Goal: Information Seeking & Learning: Learn about a topic

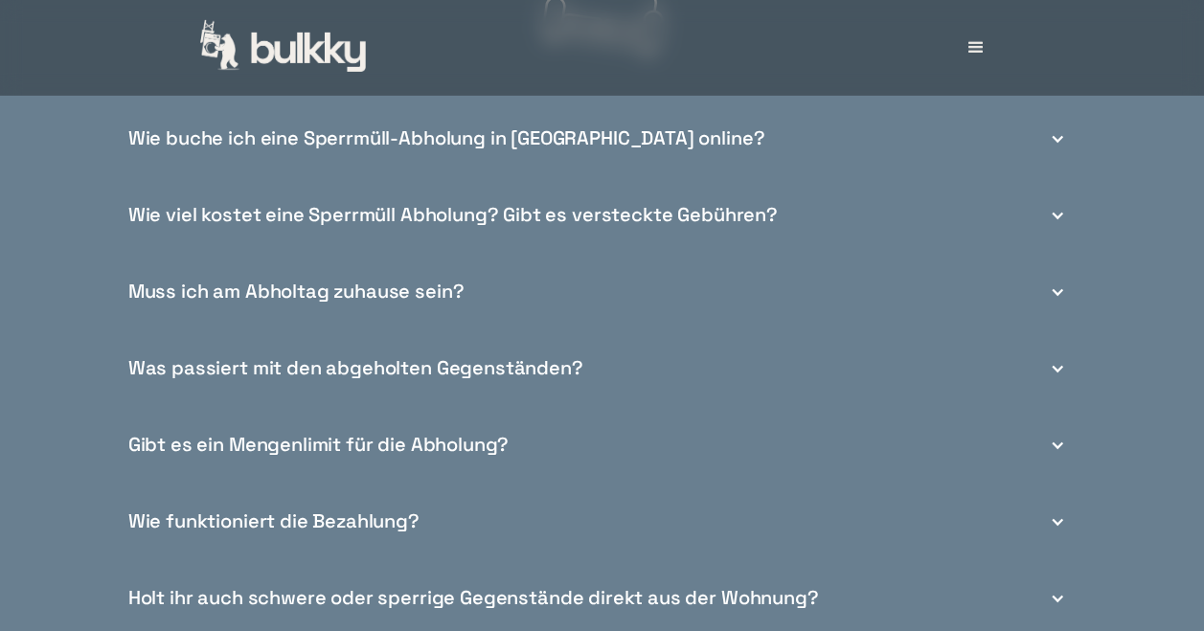
scroll to position [6705, 0]
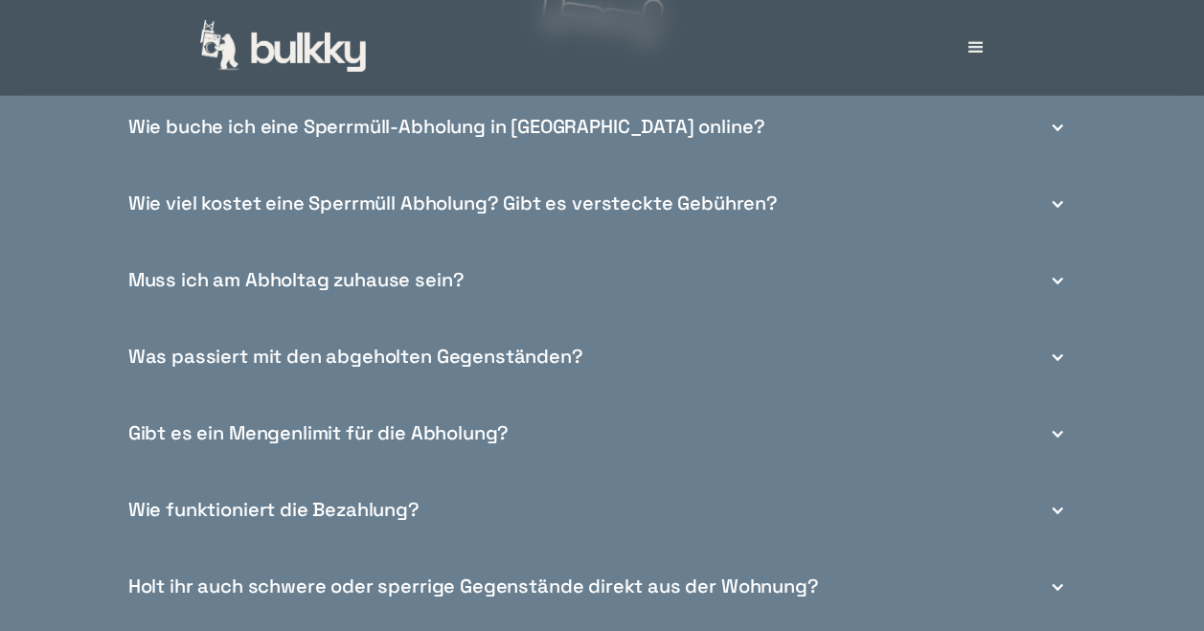
click at [421, 290] on div "Muss ich am Abholtag zuhause sein?" at bounding box center [296, 280] width 336 height 20
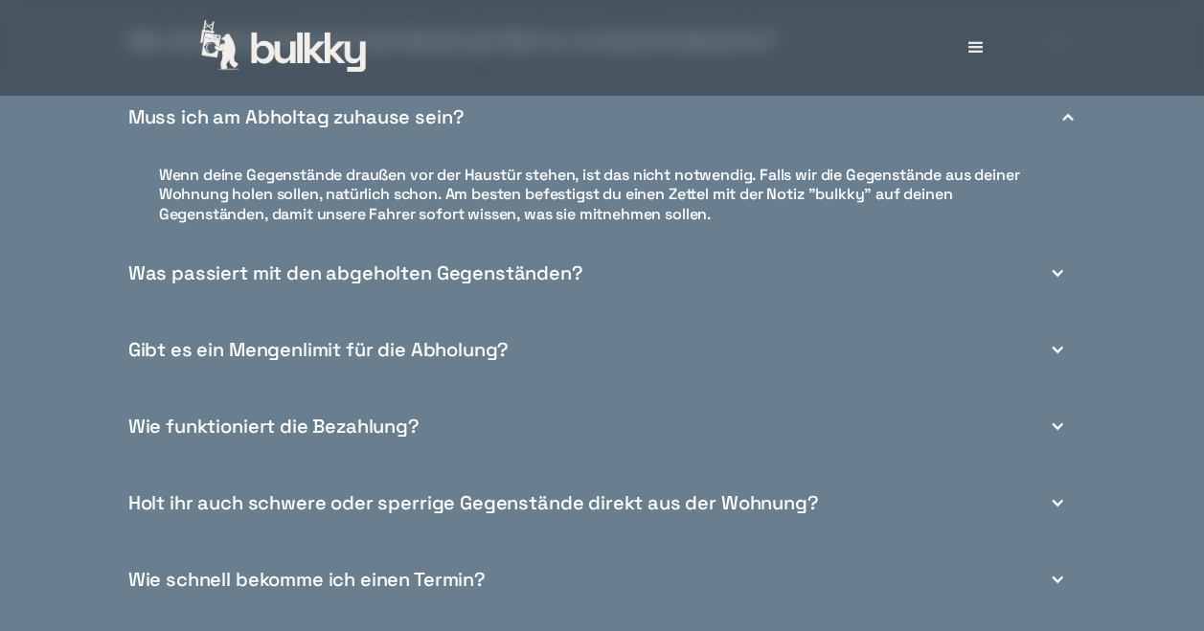
scroll to position [6897, 0]
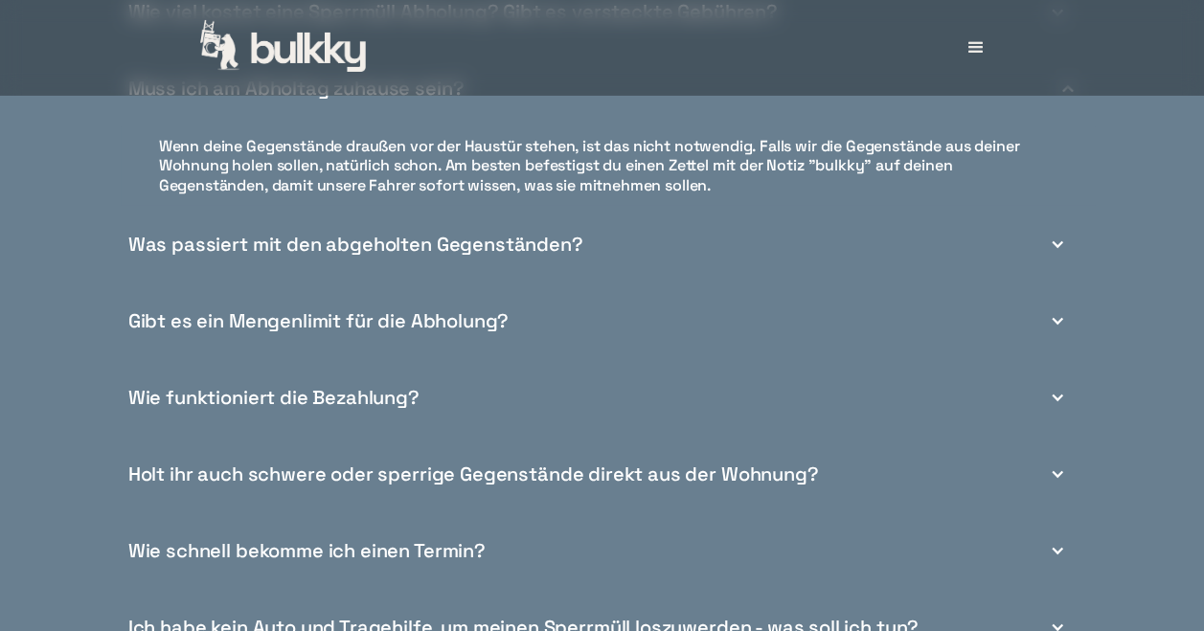
click at [495, 331] on div "Gibt es ein Mengenlimit für die Abholung?" at bounding box center [318, 321] width 380 height 20
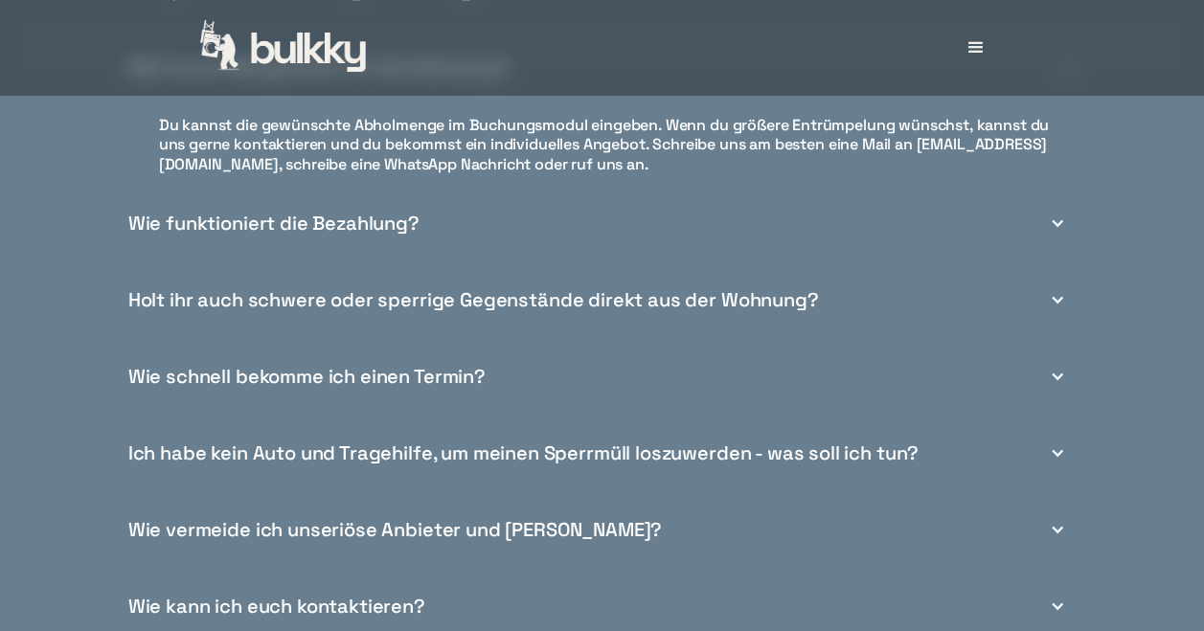
scroll to position [7088, 0]
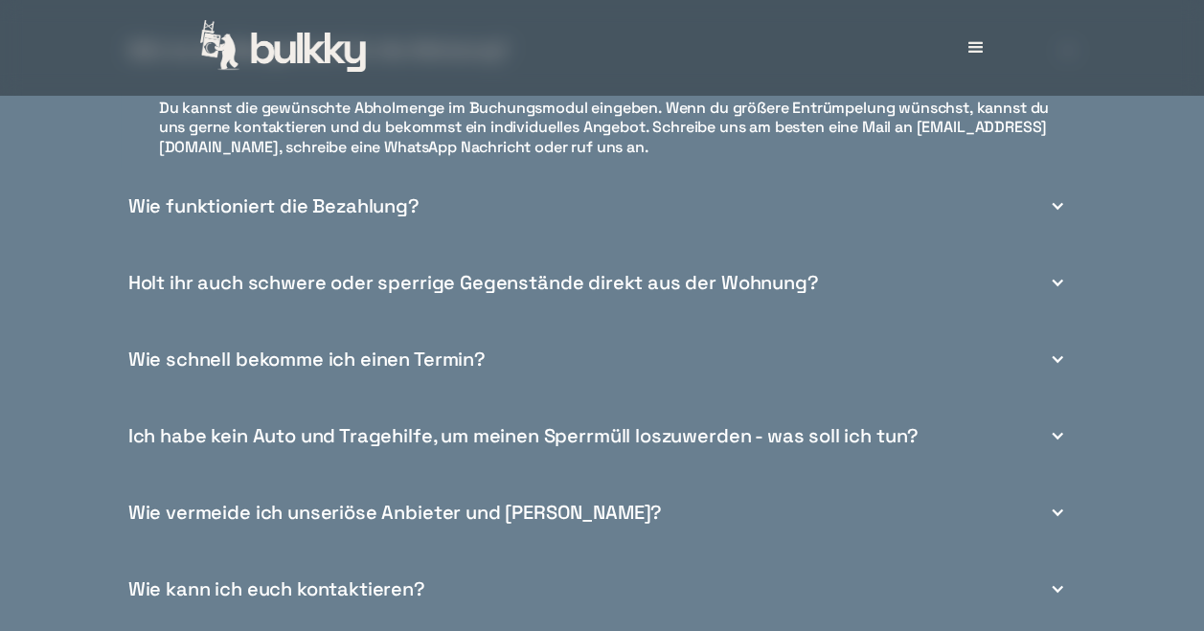
click at [512, 293] on div "Holt ihr auch schwere oder sperrige Gegenstände direkt aus der Wohnung?" at bounding box center [473, 283] width 691 height 20
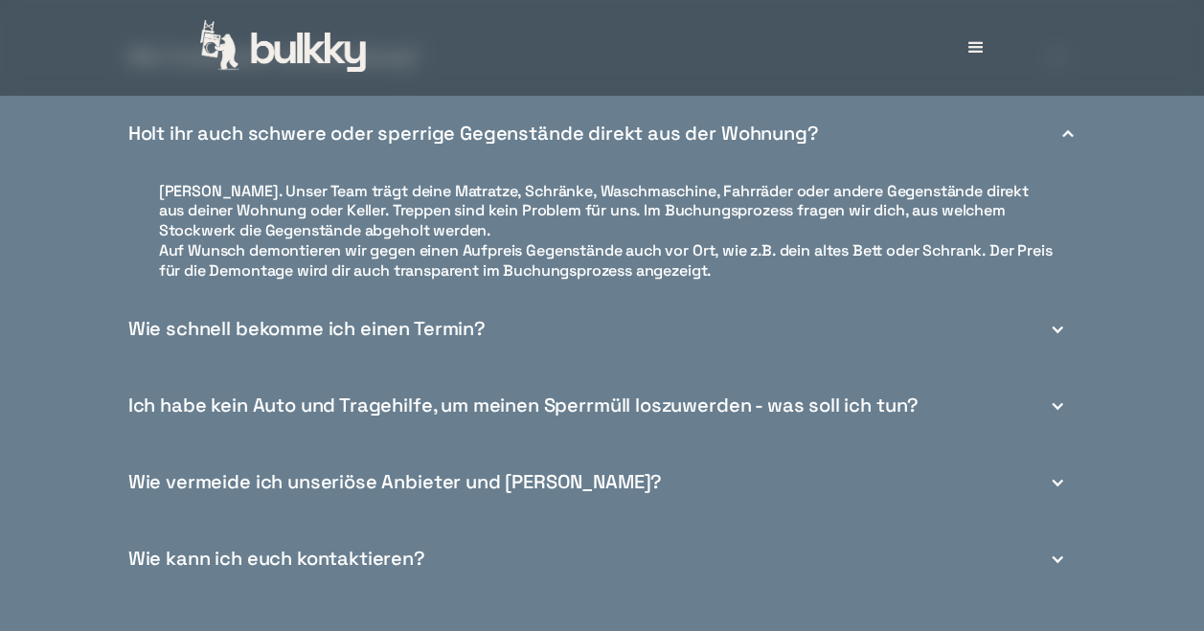
scroll to position [7184, 0]
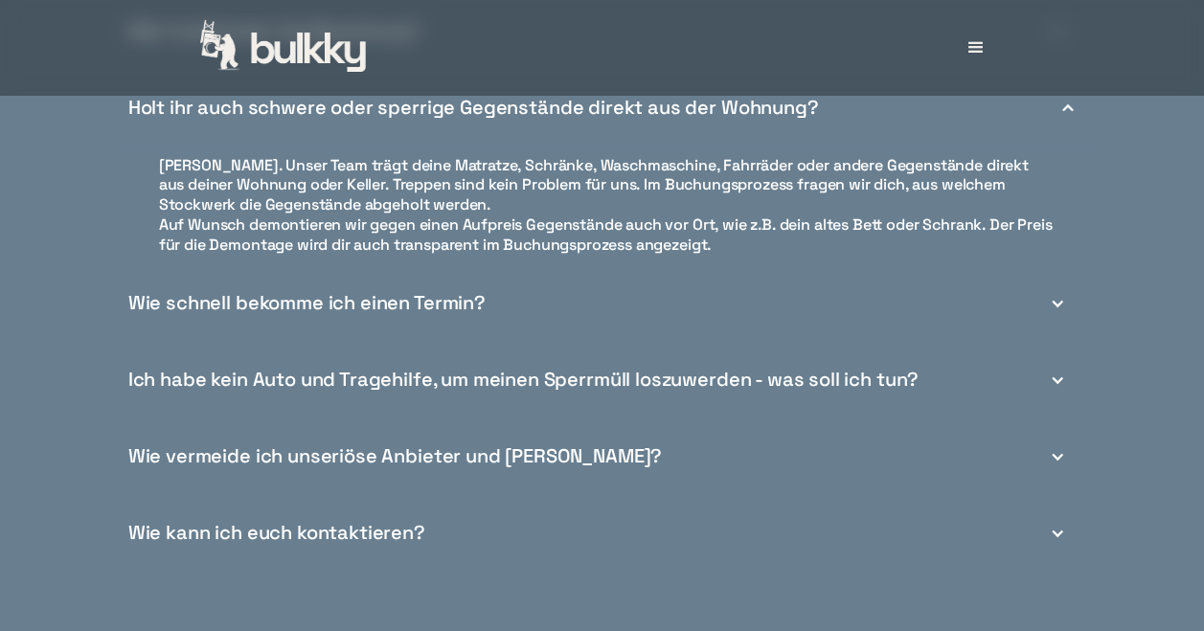
click at [474, 313] on div "Wie schnell bekomme ich einen Termin?" at bounding box center [306, 303] width 357 height 20
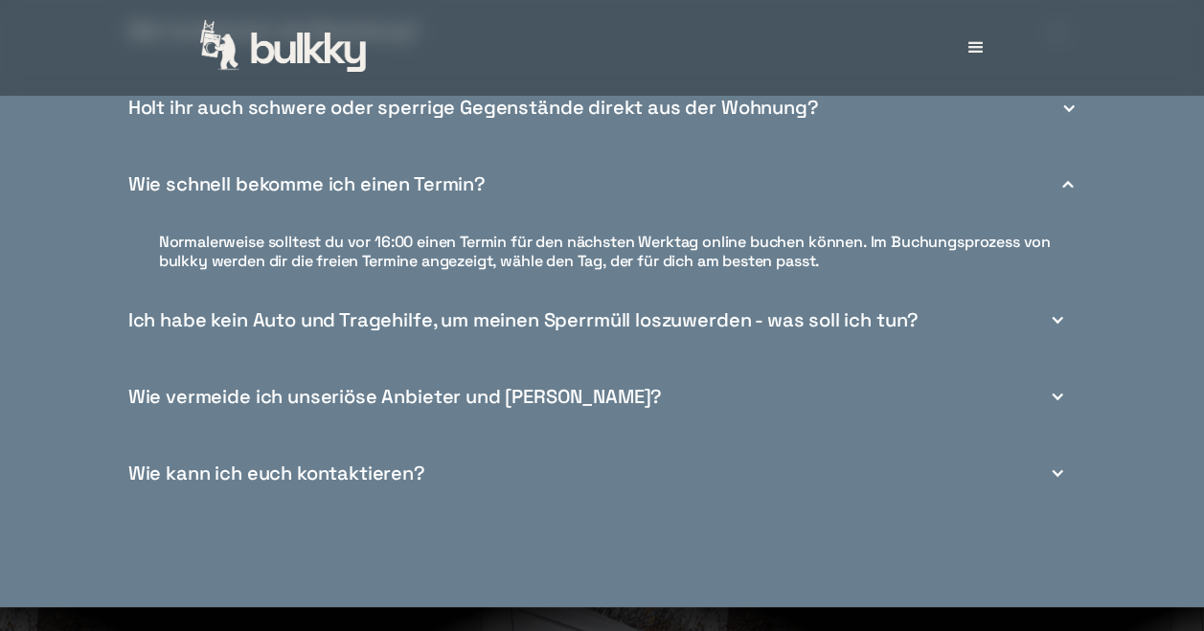
click at [498, 330] on div "Ich habe kein Auto und Tragehilfe, um meinen Sperrmüll loszuwerden - was soll i…" at bounding box center [523, 320] width 790 height 20
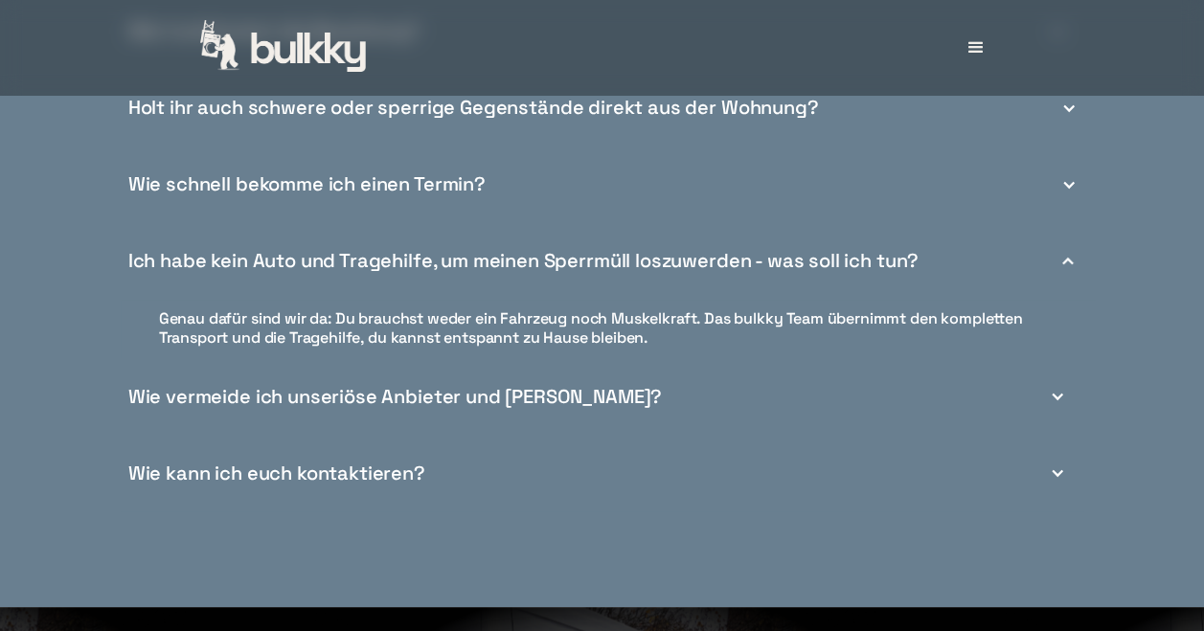
click at [463, 407] on div "Wie vermeide ich unseriöse Anbieter und [PERSON_NAME]?" at bounding box center [395, 397] width 534 height 20
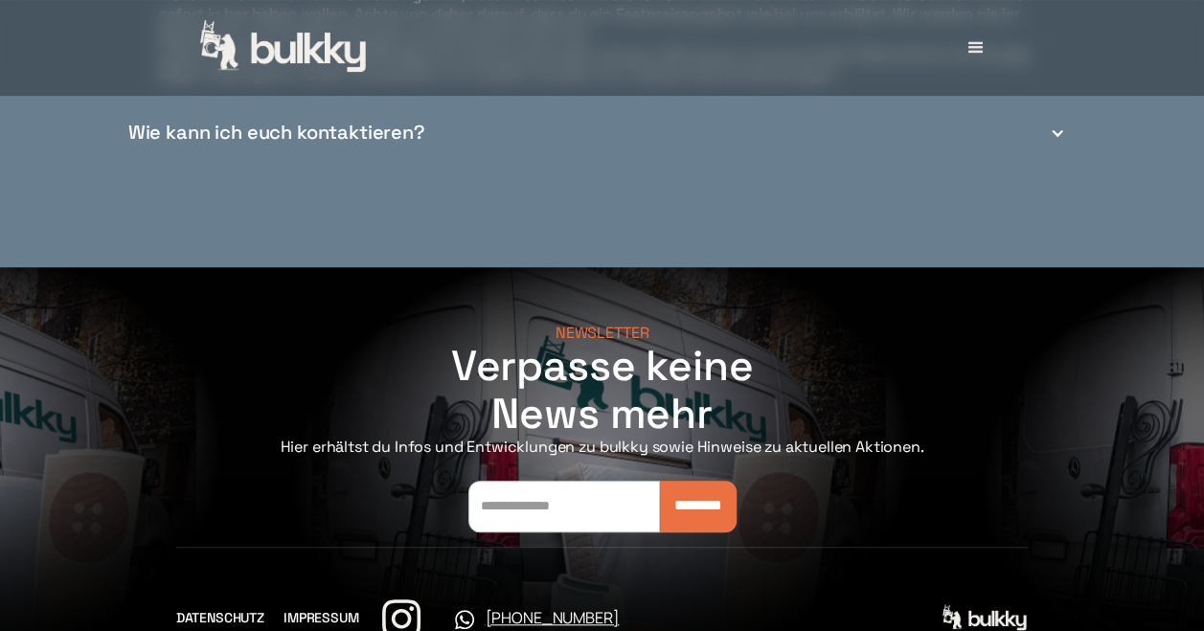
scroll to position [7660, 0]
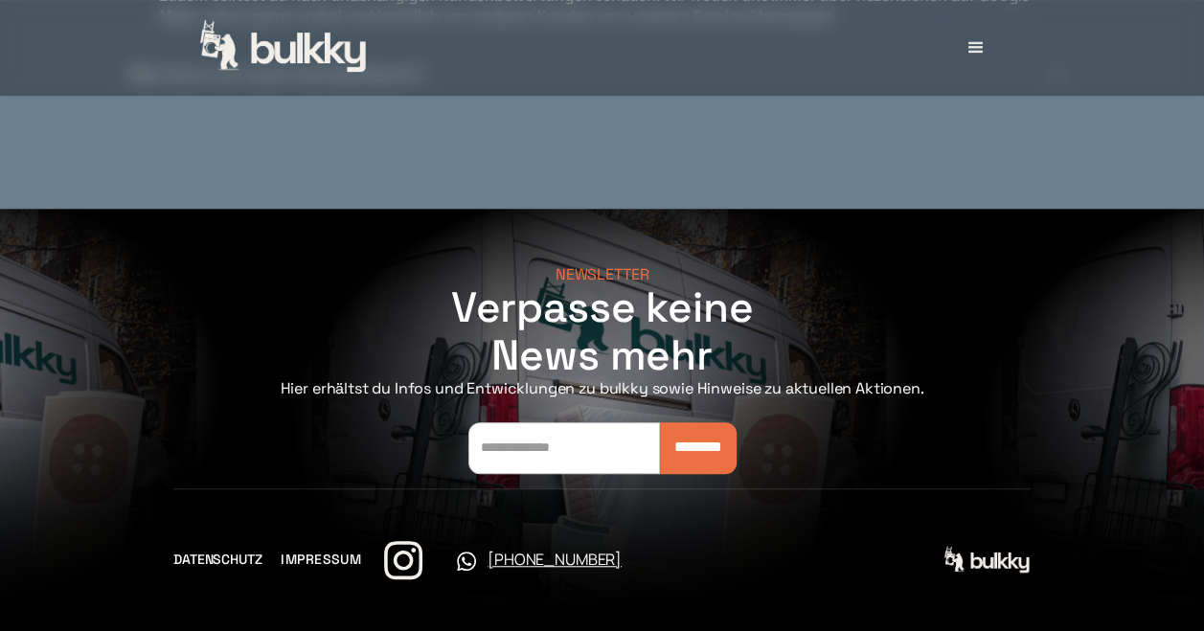
click at [320, 554] on link "IMPRESSUM" at bounding box center [321, 560] width 80 height 20
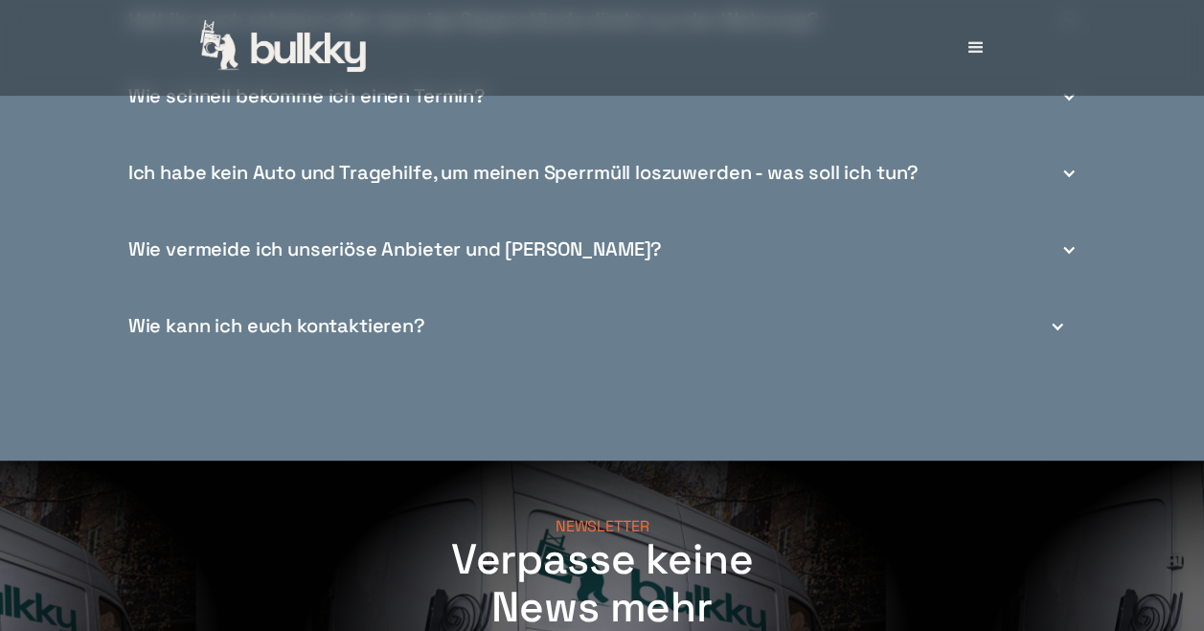
scroll to position [6966, 0]
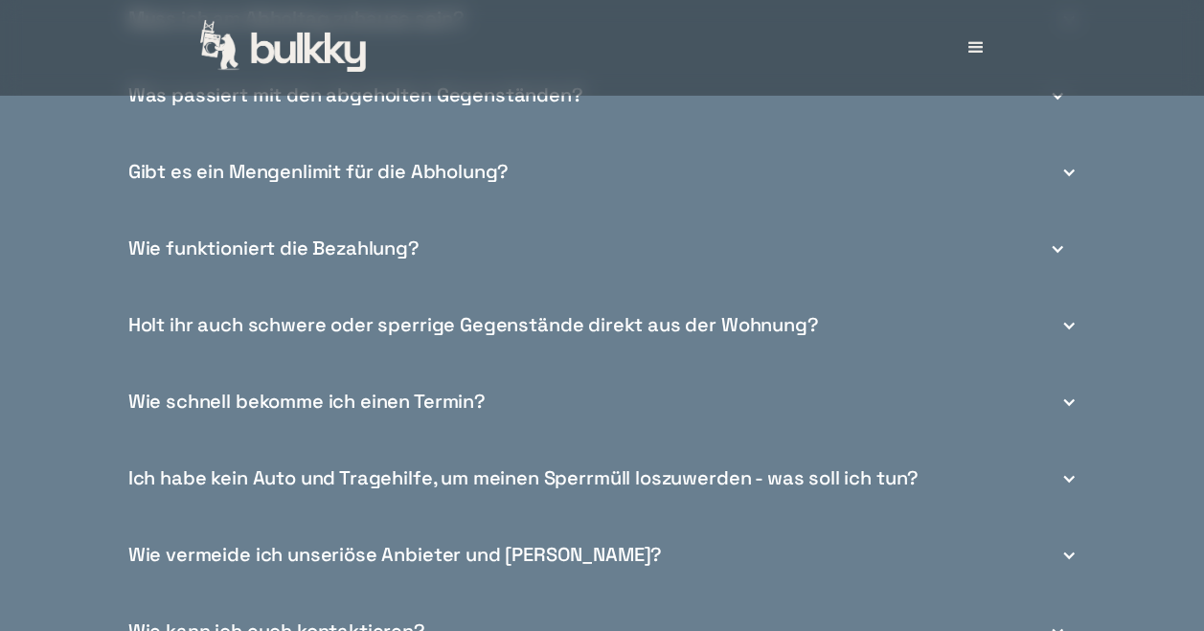
click at [444, 211] on div "Gibt es ein Mengenlimit für die Abholung?" at bounding box center [608, 172] width 975 height 77
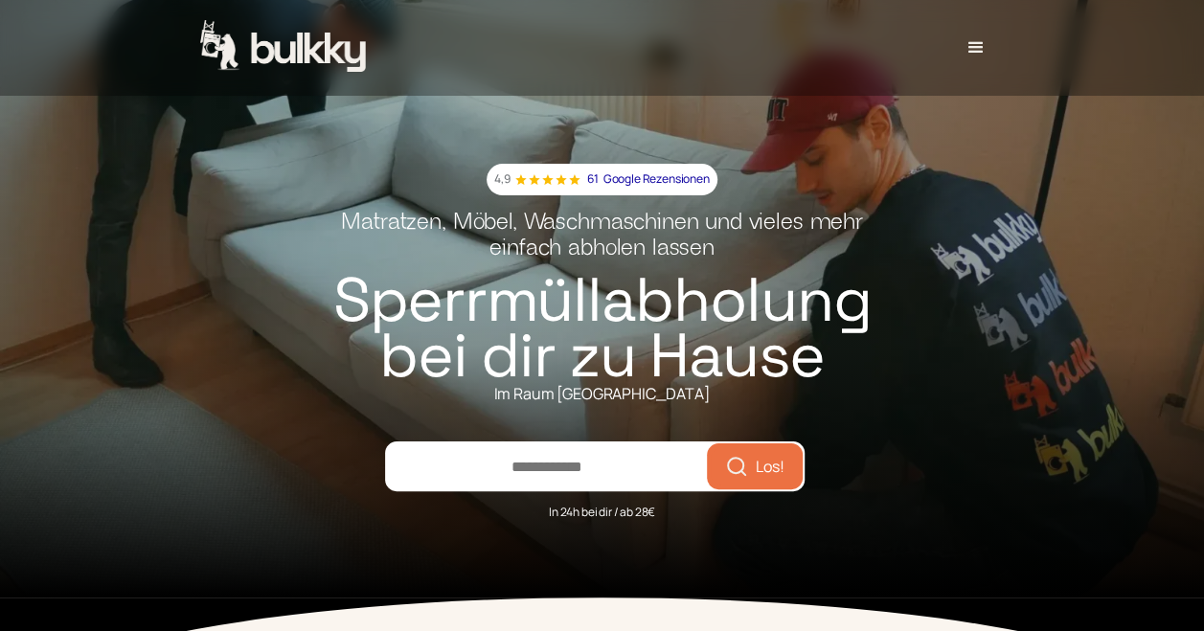
scroll to position [0, 0]
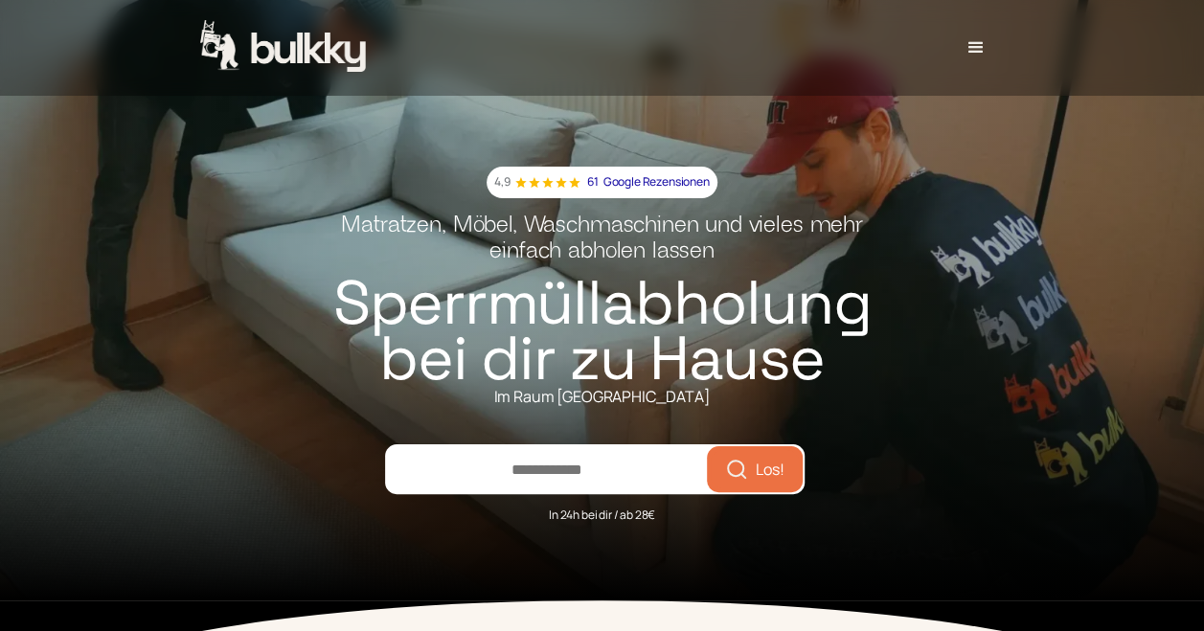
click at [330, 47] on img "home" at bounding box center [284, 48] width 169 height 56
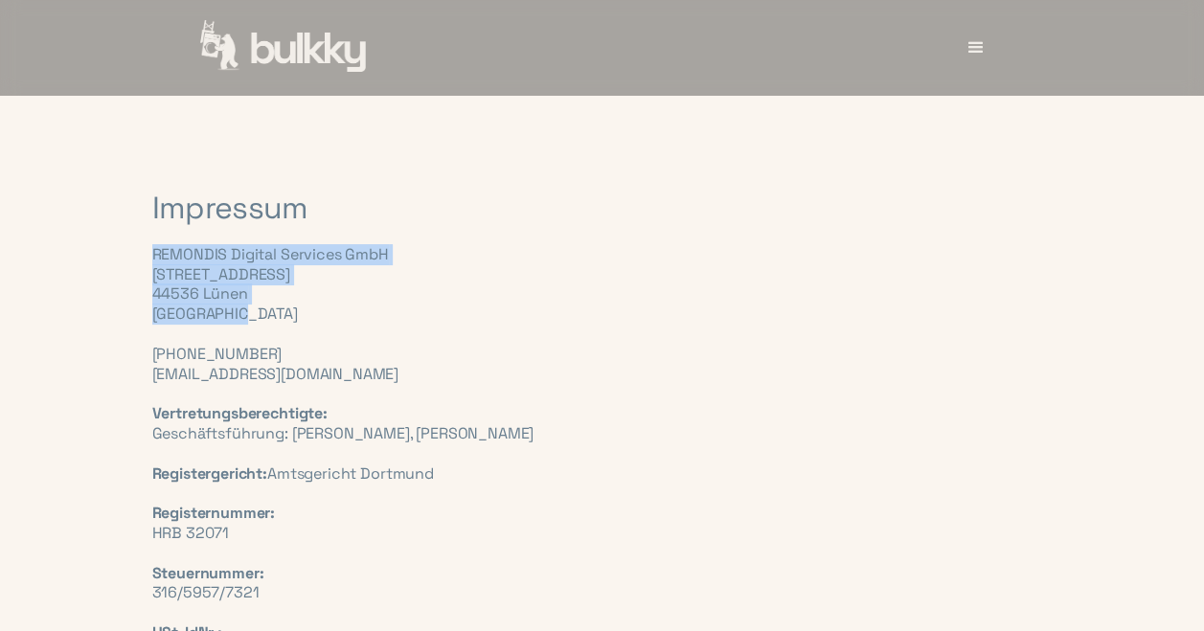
drag, startPoint x: 155, startPoint y: 251, endPoint x: 345, endPoint y: 307, distance: 197.9
click at [345, 307] on div "REMONDIS Digital Services GmbH [STREET_ADDRESS] ‍ [PHONE_NUMBER] [EMAIL_ADDRESS…" at bounding box center [602, 583] width 900 height 677
copy div "REMONDIS Digital Services GmbH [STREET_ADDRESS]"
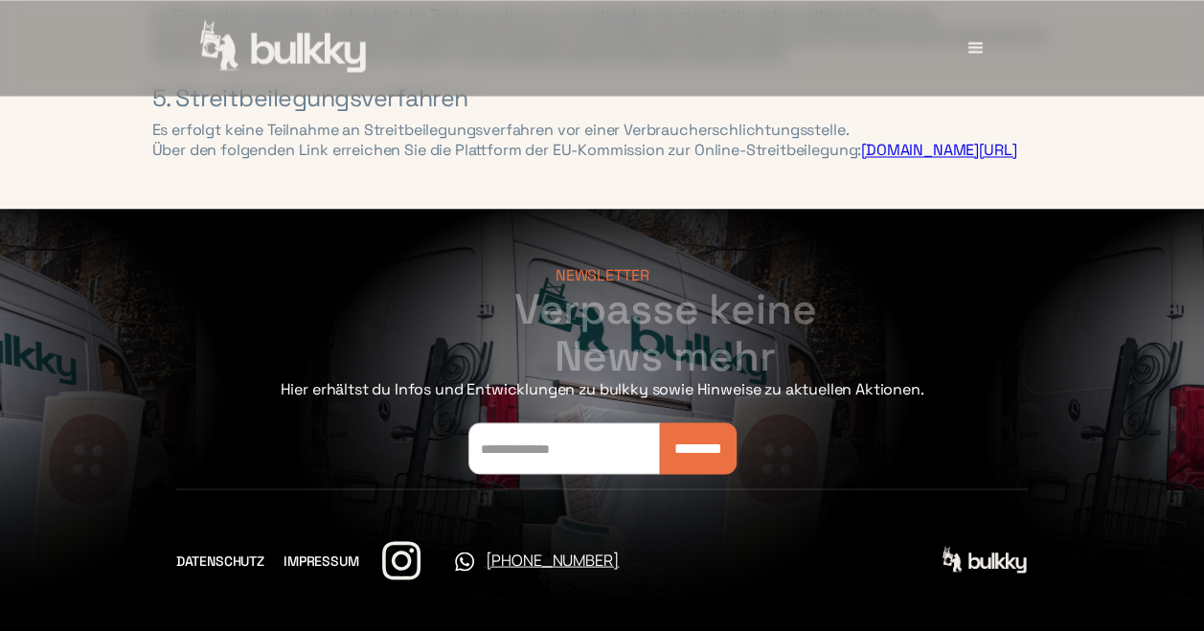
scroll to position [1657, 0]
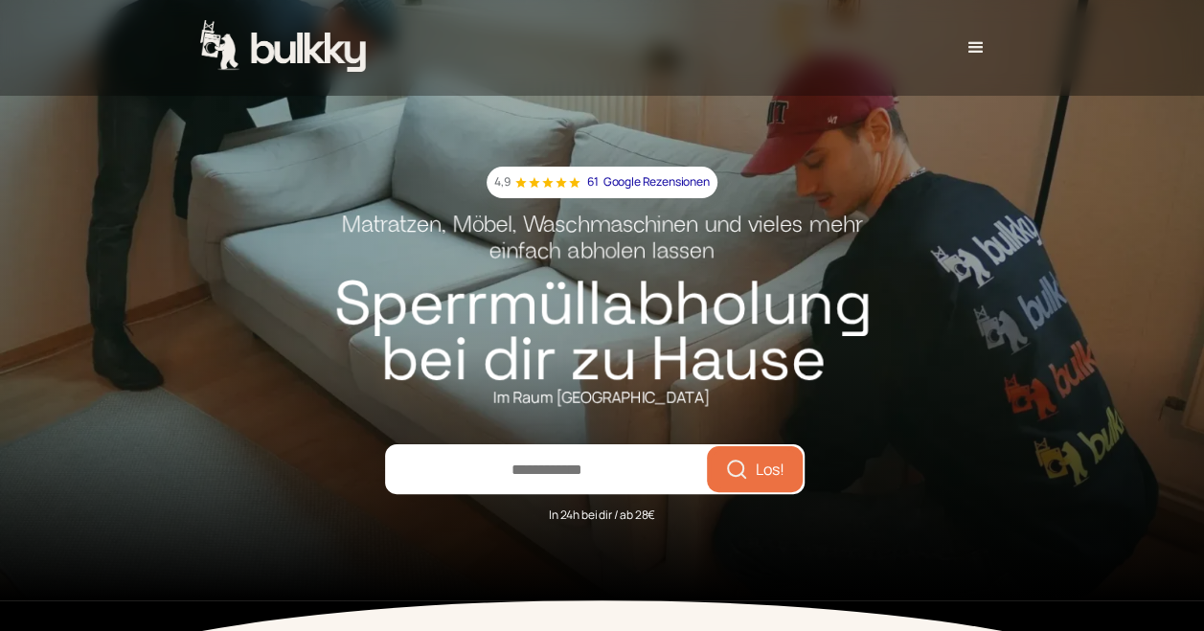
click at [548, 193] on div "4,9 61 Google Rezensionen" at bounding box center [601, 182] width 215 height 20
click at [550, 188] on polygon at bounding box center [547, 182] width 11 height 11
drag, startPoint x: 550, startPoint y: 190, endPoint x: 615, endPoint y: 187, distance: 65.2
click at [615, 187] on p "Google Rezensionen" at bounding box center [656, 182] width 106 height 20
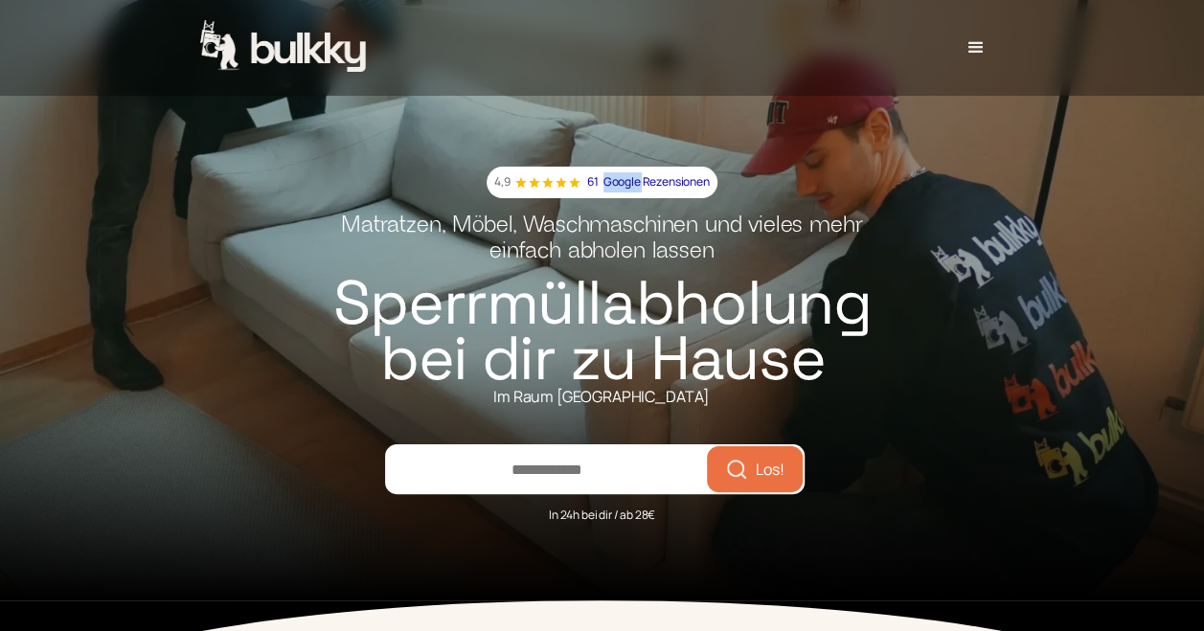
click at [615, 187] on p "Google Rezensionen" at bounding box center [656, 182] width 106 height 20
click at [616, 187] on p "Google Rezensionen" at bounding box center [656, 182] width 106 height 20
